Goal: Task Accomplishment & Management: Manage account settings

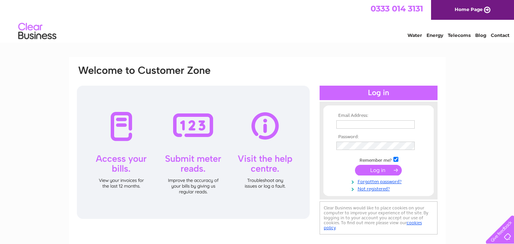
type input "[EMAIL_ADDRESS][DOMAIN_NAME]"
click at [377, 170] on input "submit" at bounding box center [378, 170] width 47 height 11
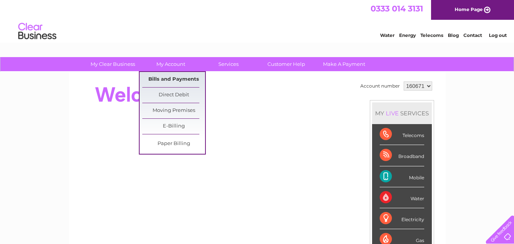
click at [182, 77] on link "Bills and Payments" at bounding box center [173, 79] width 63 height 15
